Goal: Task Accomplishment & Management: Use online tool/utility

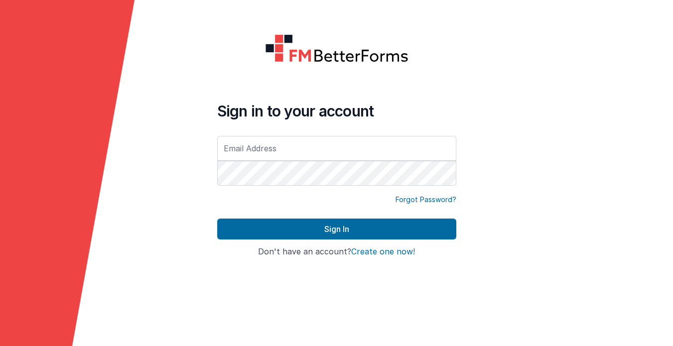
click at [345, 157] on input "text" at bounding box center [336, 148] width 239 height 25
click at [0, 346] on com-1password-button at bounding box center [0, 346] width 0 height 0
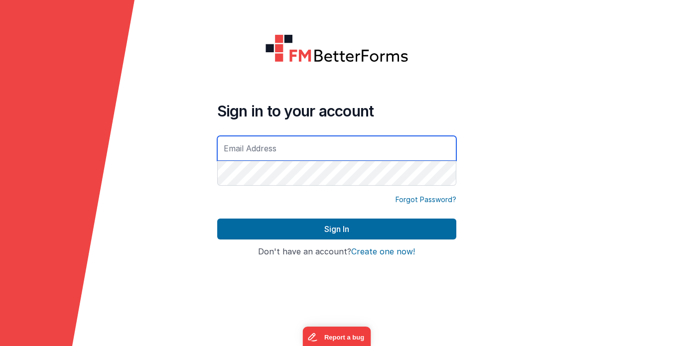
type input "[PERSON_NAME][EMAIL_ADDRESS][DOMAIN_NAME]"
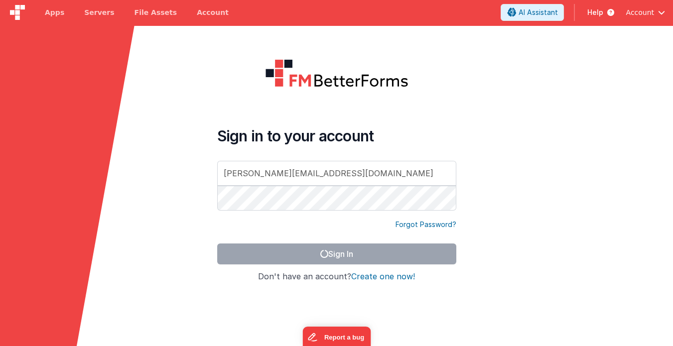
click at [649, 15] on span "Account" at bounding box center [639, 12] width 28 height 10
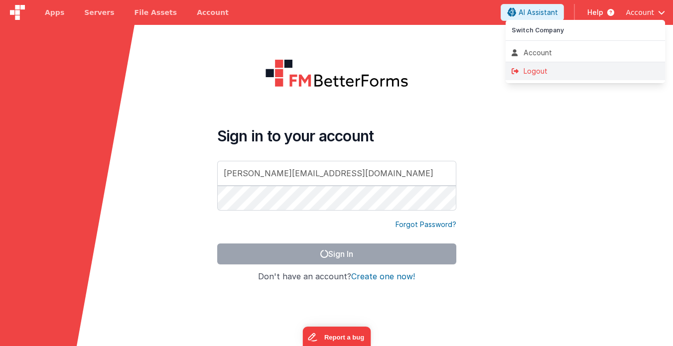
click at [537, 73] on div "Logout" at bounding box center [584, 71] width 147 height 10
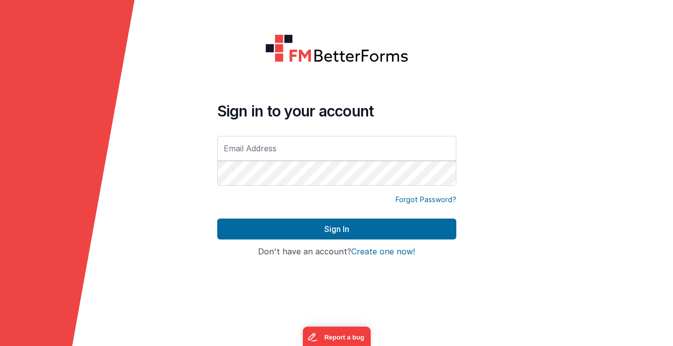
type input "[PERSON_NAME][EMAIL_ADDRESS][DOMAIN_NAME]"
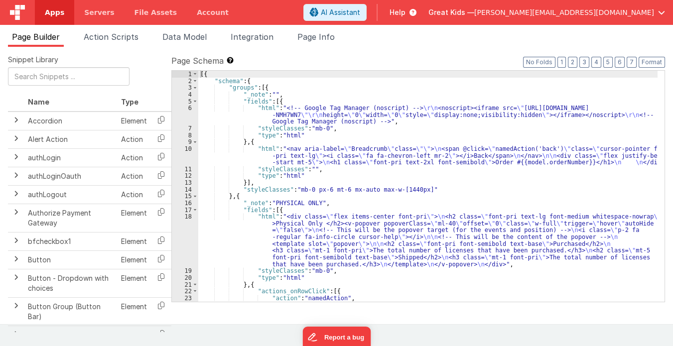
click at [45, 16] on span "Apps" at bounding box center [54, 12] width 19 height 10
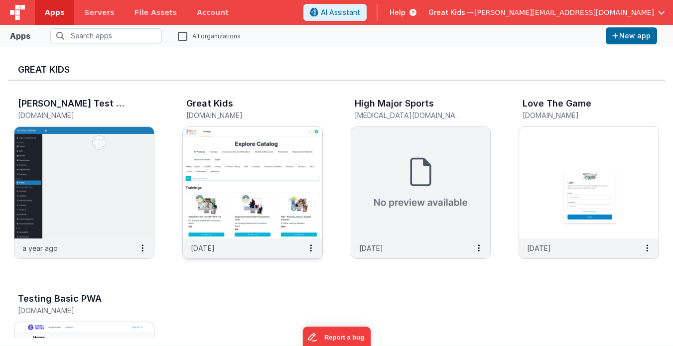
click at [245, 164] on img at bounding box center [252, 183] width 139 height 112
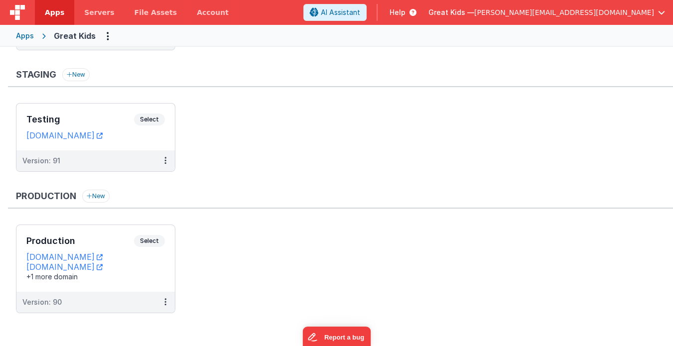
scroll to position [113, 0]
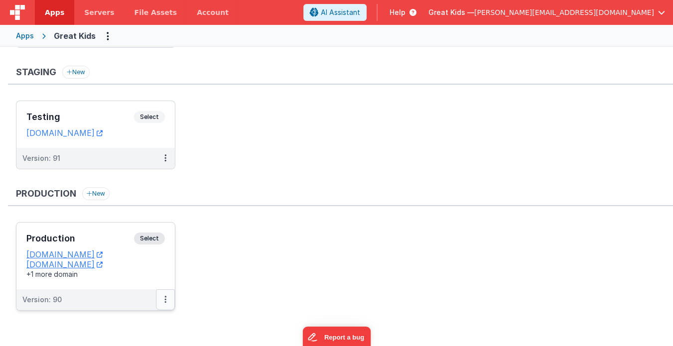
click at [163, 296] on button at bounding box center [165, 299] width 19 height 21
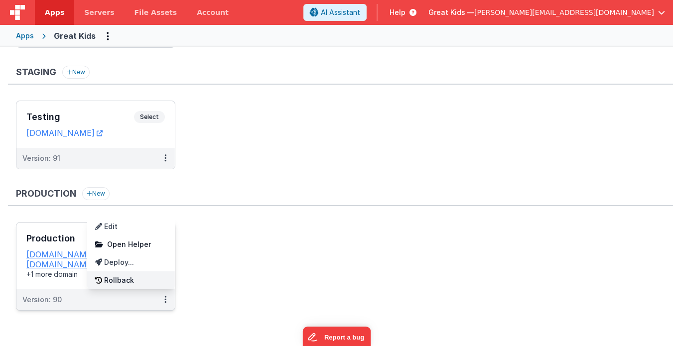
click at [129, 273] on link "Rollback" at bounding box center [131, 280] width 88 height 18
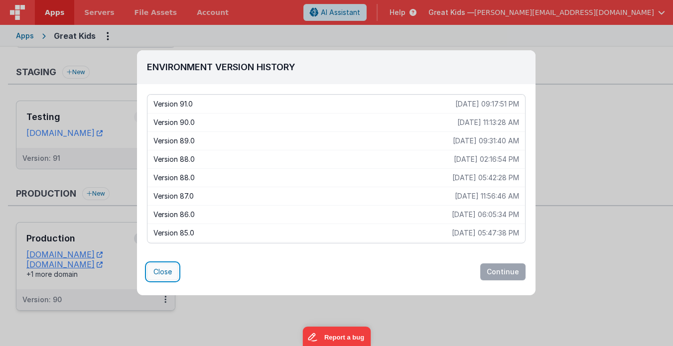
click at [170, 272] on button "Close" at bounding box center [162, 271] width 31 height 17
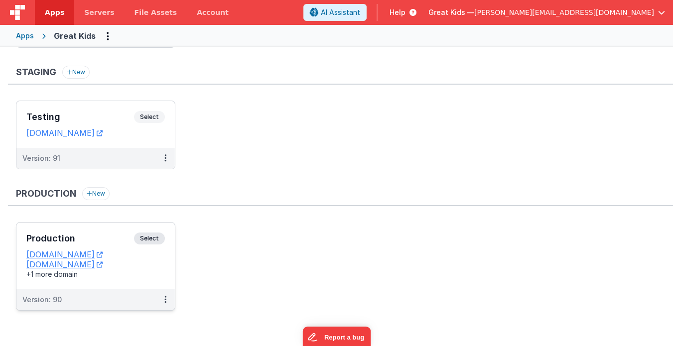
click at [598, 189] on div "Production New" at bounding box center [340, 196] width 665 height 19
click at [160, 303] on button at bounding box center [165, 299] width 19 height 21
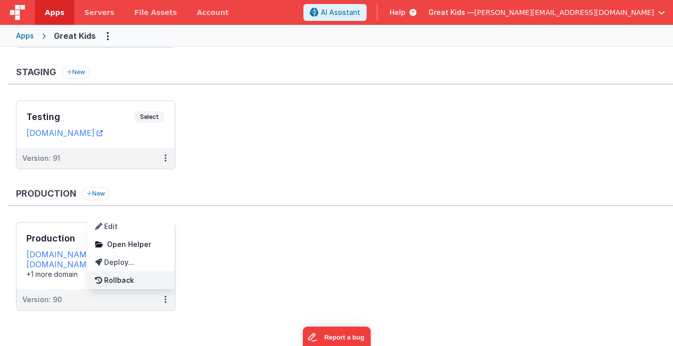
drag, startPoint x: 119, startPoint y: 229, endPoint x: 122, endPoint y: 275, distance: 46.4
click at [122, 275] on div "Edit Open Helper Deploy... Rollback" at bounding box center [131, 254] width 88 height 72
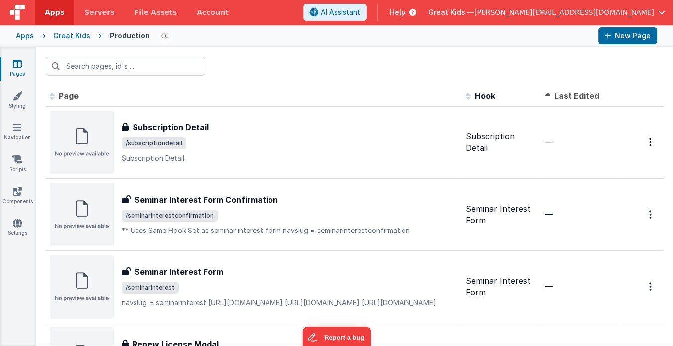
click at [70, 39] on div "Great Kids" at bounding box center [71, 36] width 37 height 10
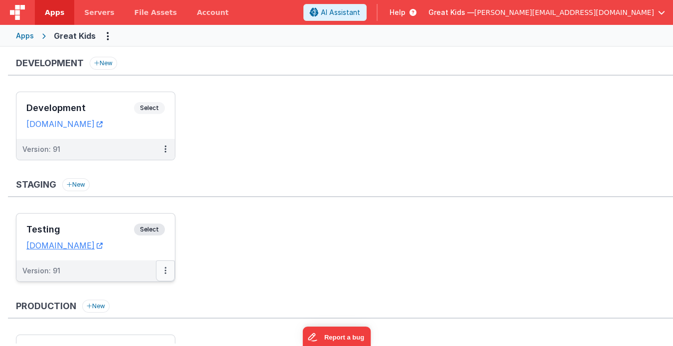
click at [163, 267] on button at bounding box center [165, 270] width 19 height 21
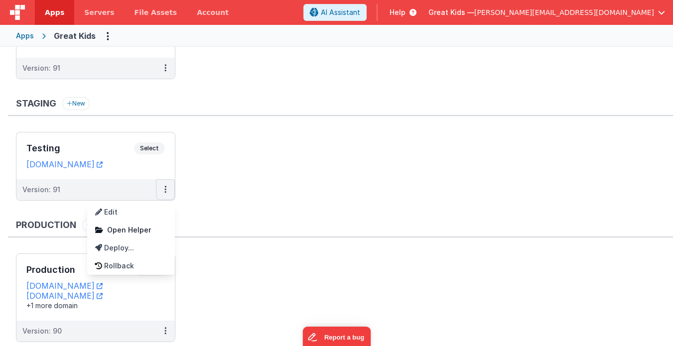
scroll to position [90, 0]
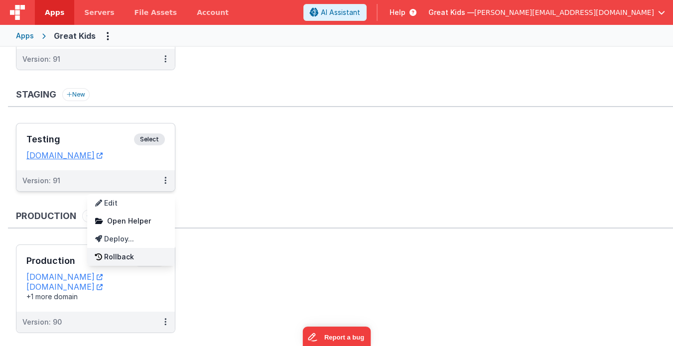
click at [126, 255] on link "Rollback" at bounding box center [131, 257] width 88 height 18
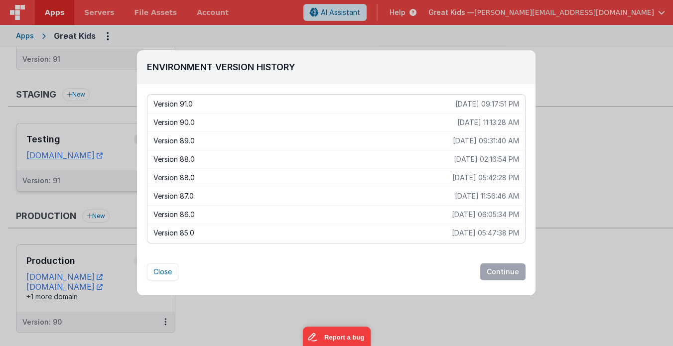
click at [600, 270] on div "Environment Version History Version 91.0 2025-08-28 09:17:51 PM Version 90.0 20…" at bounding box center [336, 173] width 673 height 346
click at [223, 304] on div "Environment Version History Version 91.0 2025-08-28 09:17:51 PM Version 90.0 20…" at bounding box center [336, 173] width 673 height 346
click at [164, 265] on button "Close" at bounding box center [162, 271] width 31 height 17
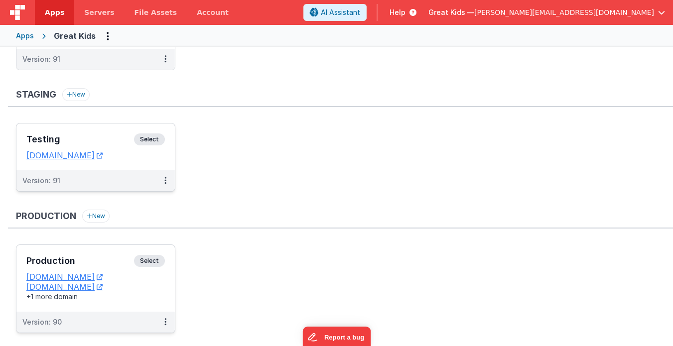
click at [97, 312] on div "Version: 90" at bounding box center [95, 322] width 158 height 21
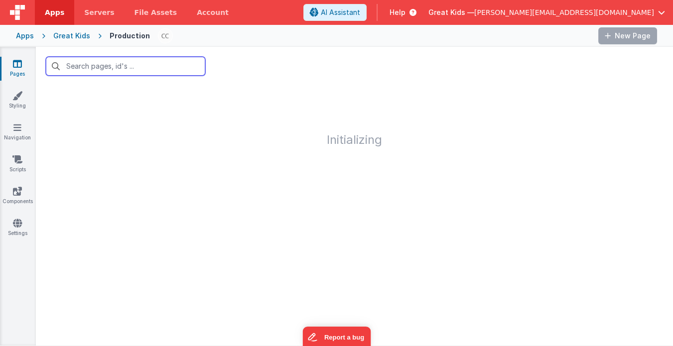
click at [118, 65] on input "text" at bounding box center [125, 66] width 159 height 19
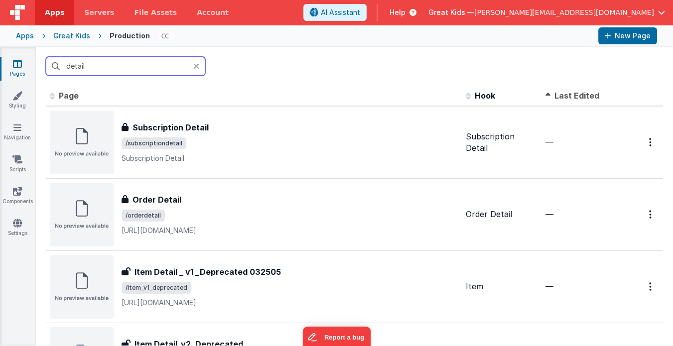
drag, startPoint x: 102, startPoint y: 68, endPoint x: -25, endPoint y: 41, distance: 129.8
click at [0, 41] on html "Apps Servers File Assets Account Some FUTURE Slot AI Assistant Help Great Kids …" at bounding box center [336, 173] width 673 height 346
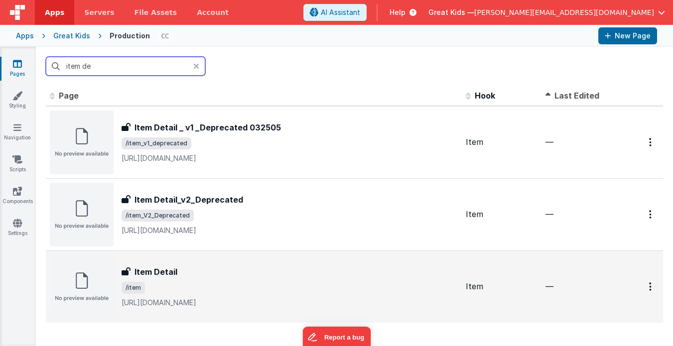
type input "item de"
click at [148, 266] on h3 "Item Detail" at bounding box center [155, 272] width 43 height 12
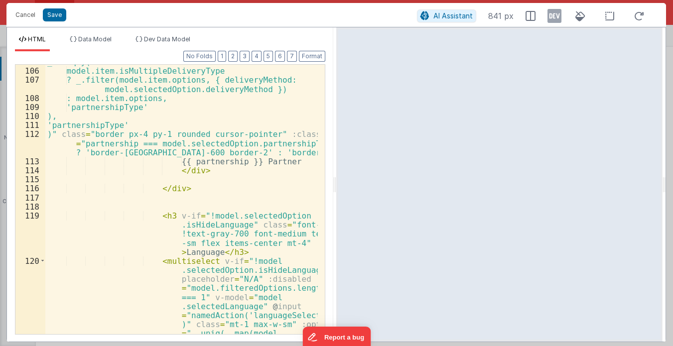
scroll to position [2243, 0]
click at [210, 105] on div "_.uniqBy( model.item.isMultipleDeliveryType ? _.filter(model.item.options, { de…" at bounding box center [181, 250] width 272 height 387
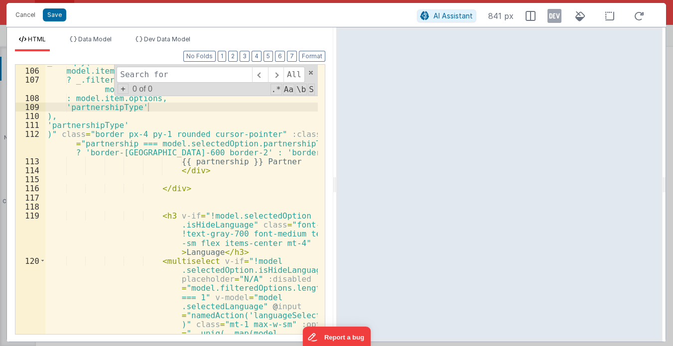
type input "i"
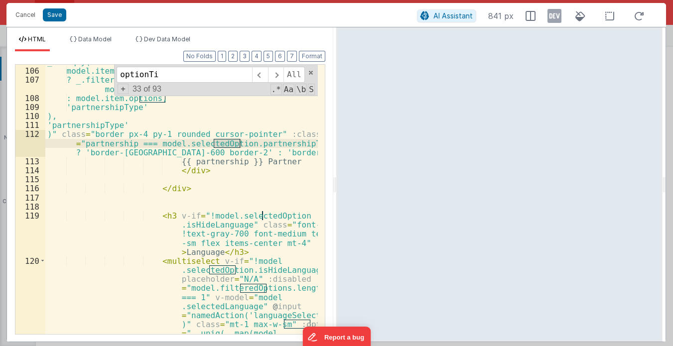
scroll to position [2979, 0]
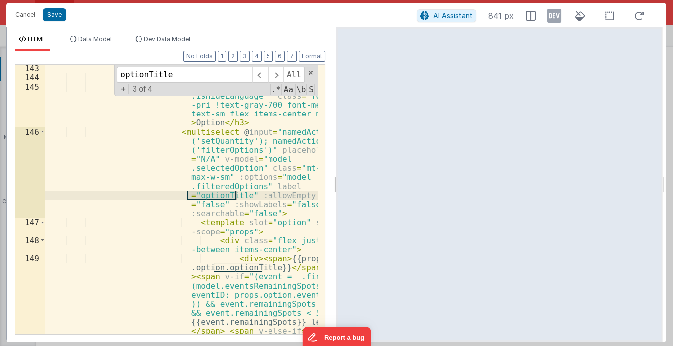
type input "optionTitle"
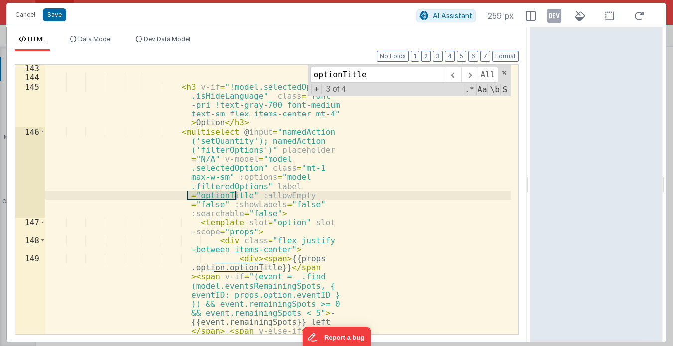
drag, startPoint x: 333, startPoint y: 189, endPoint x: 531, endPoint y: 182, distance: 197.8
click at [531, 182] on html "Cancel Save AI Assistant 259 px HTML Data Model Dev Data Model Format 7 6 5 4 3…" at bounding box center [336, 173] width 673 height 346
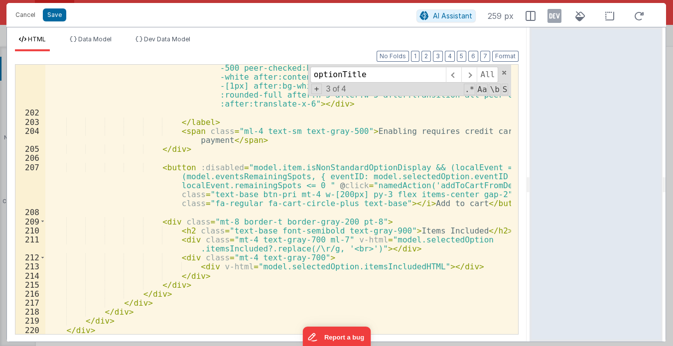
scroll to position [2654, 0]
click at [457, 76] on span at bounding box center [453, 75] width 15 height 16
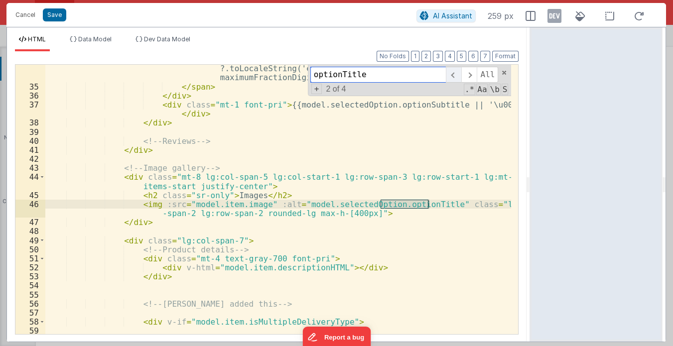
click at [457, 76] on span at bounding box center [453, 75] width 15 height 16
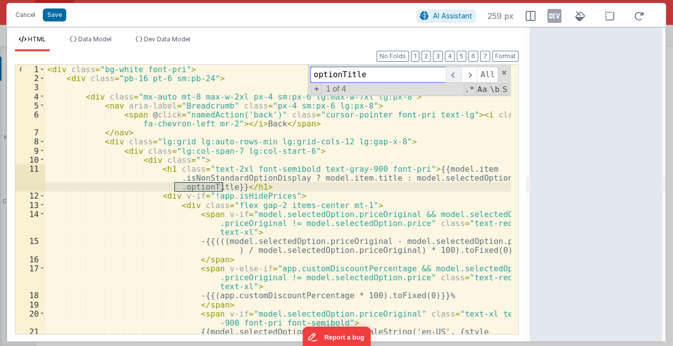
scroll to position [0, 0]
click at [60, 14] on button "Save" at bounding box center [54, 14] width 23 height 13
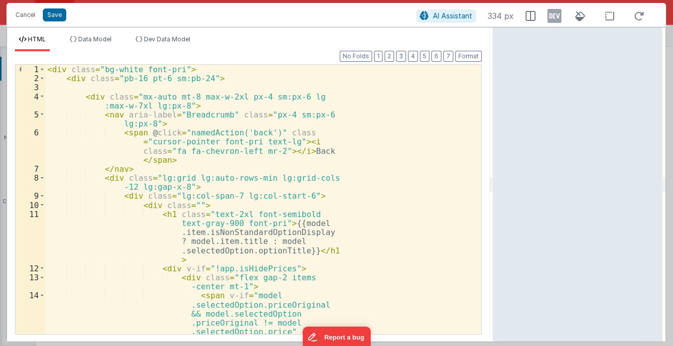
drag, startPoint x: 334, startPoint y: 184, endPoint x: 493, endPoint y: 182, distance: 159.3
click at [493, 182] on html "Cancel Save AI Assistant 334 px HTML Data Model Dev Data Model Format 7 6 5 4 3…" at bounding box center [336, 173] width 673 height 346
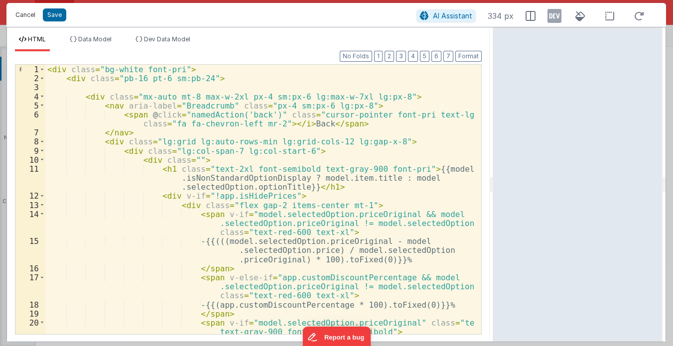
click at [17, 10] on button "Cancel" at bounding box center [25, 15] width 30 height 14
